Goal: Task Accomplishment & Management: Use online tool/utility

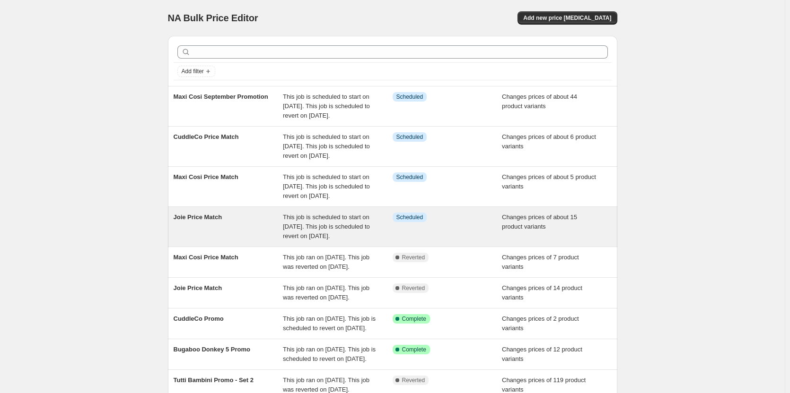
click at [409, 221] on span "Scheduled" at bounding box center [409, 218] width 27 height 8
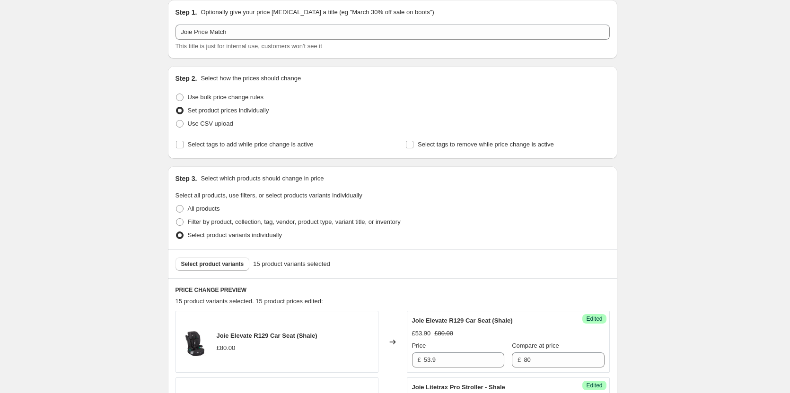
scroll to position [95, 0]
click at [228, 264] on span "Select product variants" at bounding box center [212, 264] width 63 height 8
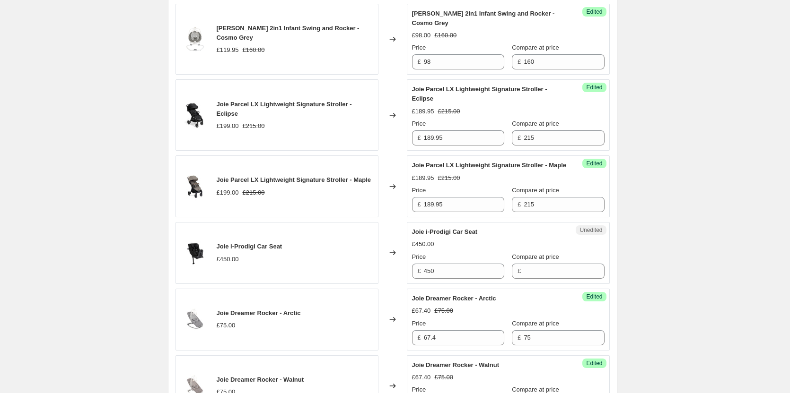
scroll to position [993, 0]
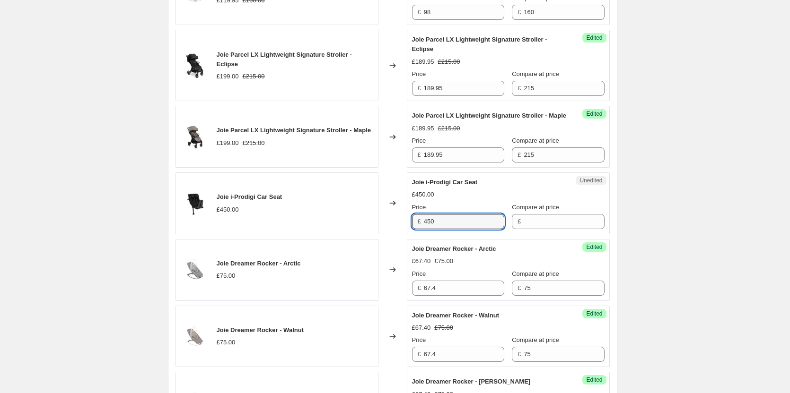
drag, startPoint x: 455, startPoint y: 236, endPoint x: 390, endPoint y: 233, distance: 65.3
click at [390, 233] on div "Joie i-Prodigi Car Seat £450.00 Changed to Unedited Joie i-Prodigi Car Seat £45…" at bounding box center [392, 204] width 434 height 62
type input "450"
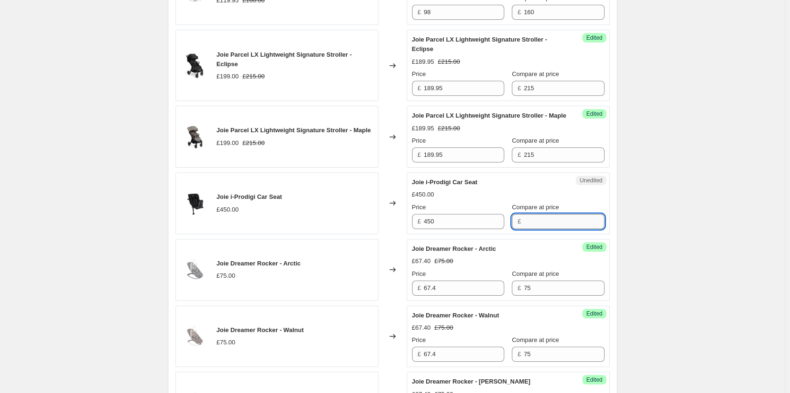
drag, startPoint x: 550, startPoint y: 232, endPoint x: 545, endPoint y: 233, distance: 4.8
click at [550, 229] on input "Compare at price" at bounding box center [563, 221] width 80 height 15
paste input "450"
type input "450"
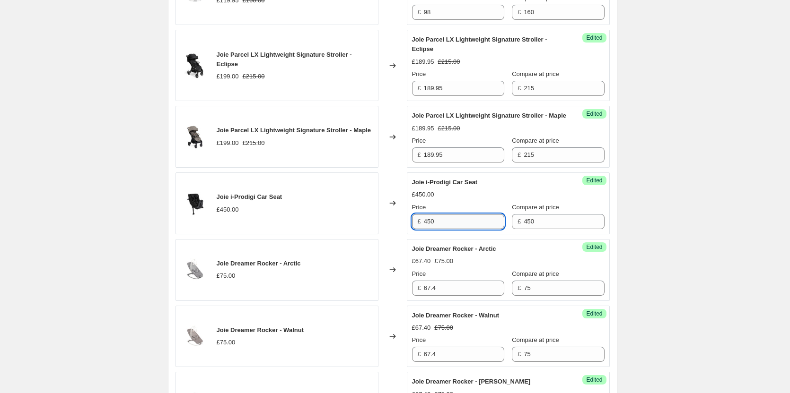
click at [479, 229] on input "450" at bounding box center [464, 221] width 80 height 15
type input "399"
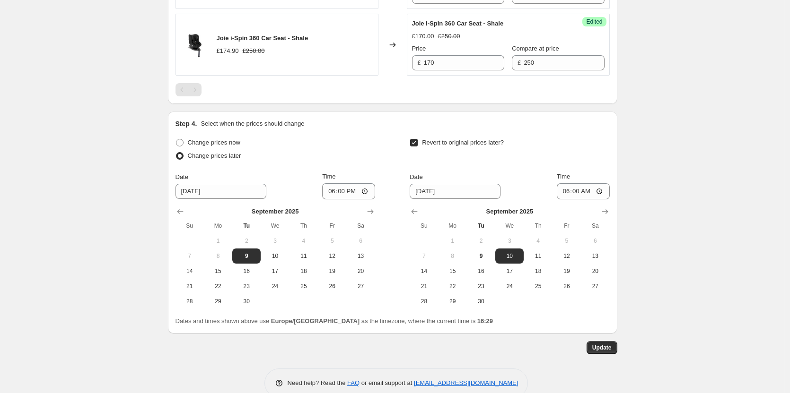
scroll to position [1446, 0]
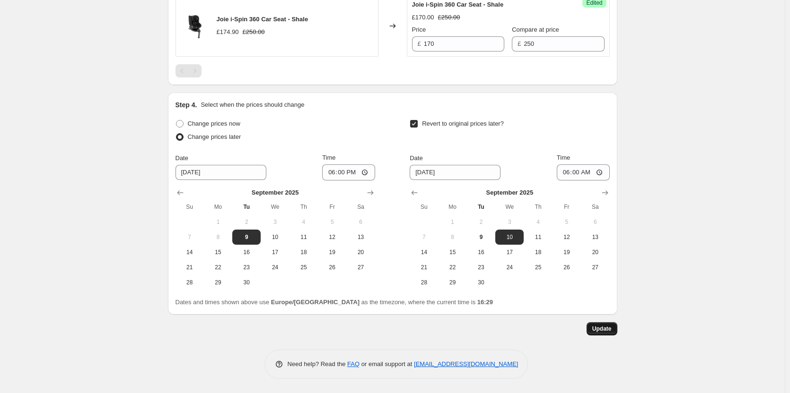
click at [607, 331] on span "Update" at bounding box center [601, 329] width 19 height 8
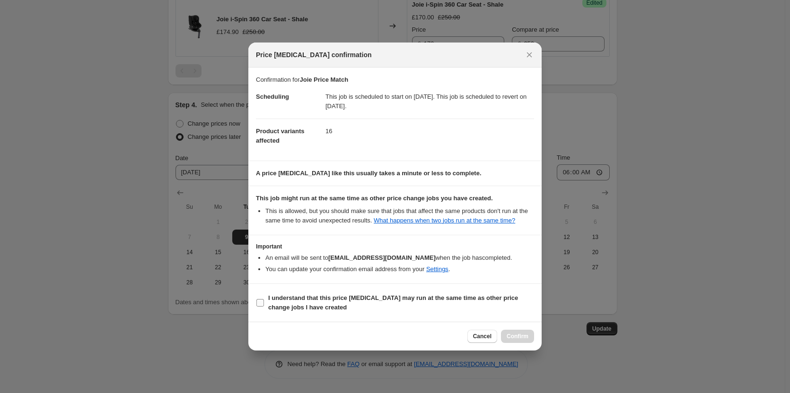
click at [478, 309] on span "I understand that this price [MEDICAL_DATA] may run at the same time as other p…" at bounding box center [401, 303] width 266 height 19
click at [264, 307] on input "I understand that this price [MEDICAL_DATA] may run at the same time as other p…" at bounding box center [260, 303] width 8 height 8
checkbox input "true"
click at [523, 332] on button "Confirm" at bounding box center [517, 336] width 33 height 13
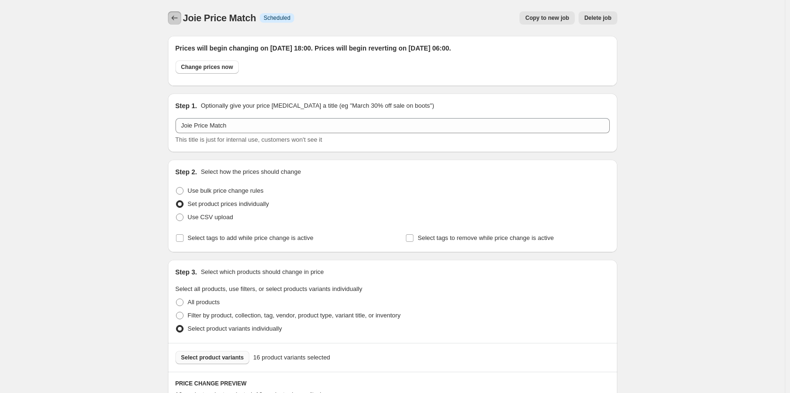
click at [171, 18] on button "Price change jobs" at bounding box center [174, 17] width 13 height 13
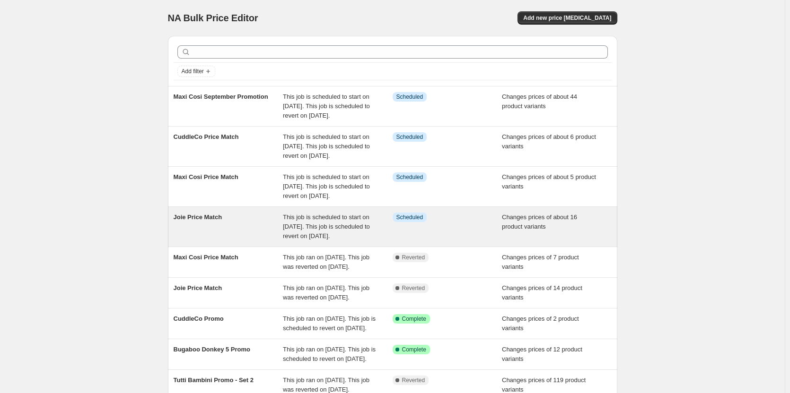
click at [385, 241] on div "This job is scheduled to start on [DATE]. This job is scheduled to revert on [D…" at bounding box center [338, 227] width 110 height 28
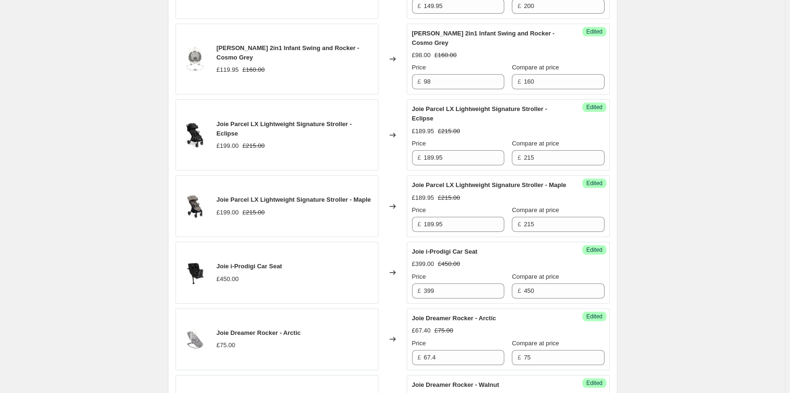
scroll to position [946, 0]
